Goal: Find specific page/section: Find specific page/section

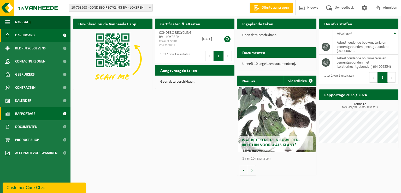
click at [22, 111] on span "Rapportage" at bounding box center [25, 113] width 20 height 13
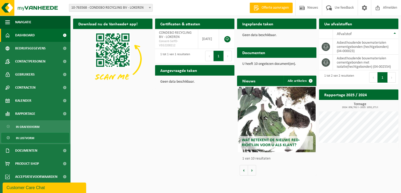
click at [30, 138] on span "In lijstvorm" at bounding box center [25, 138] width 18 height 10
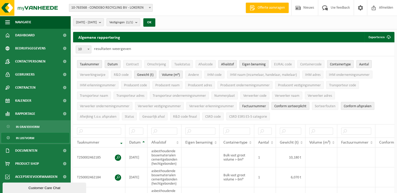
click at [139, 141] on span "Datum" at bounding box center [134, 142] width 11 height 4
